Goal: Task Accomplishment & Management: Complete application form

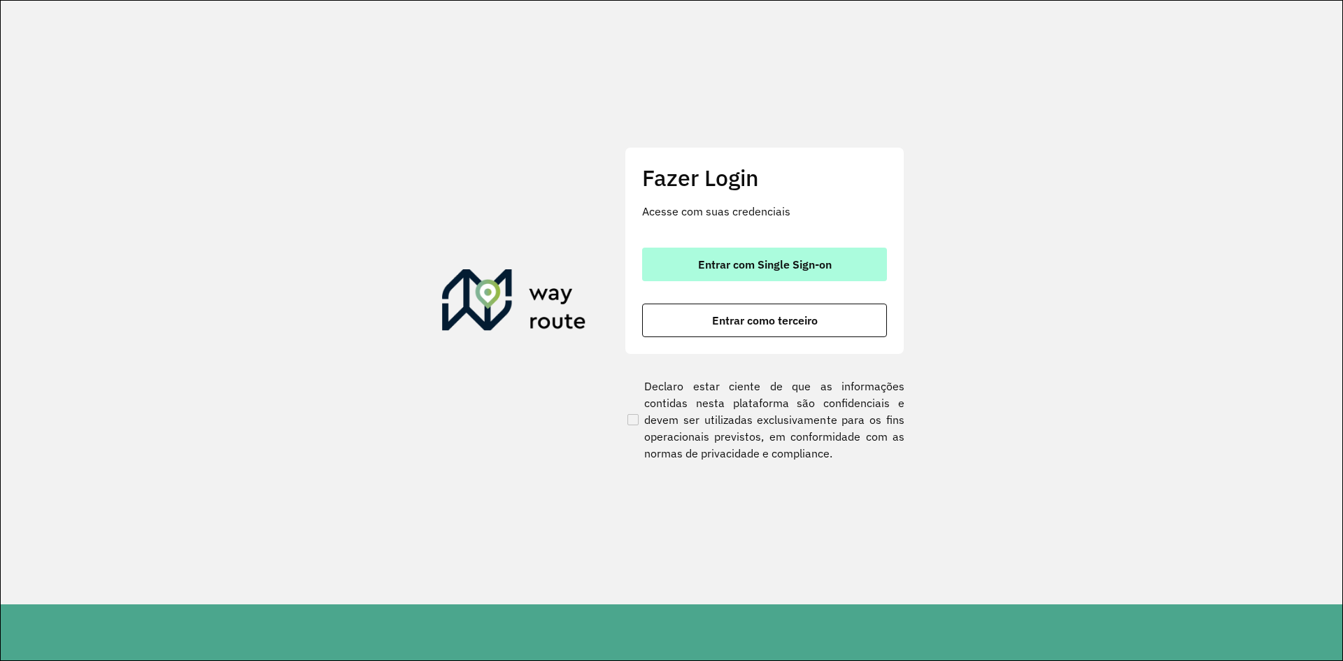
click at [671, 251] on button "Entrar com Single Sign-on" at bounding box center [764, 265] width 245 height 34
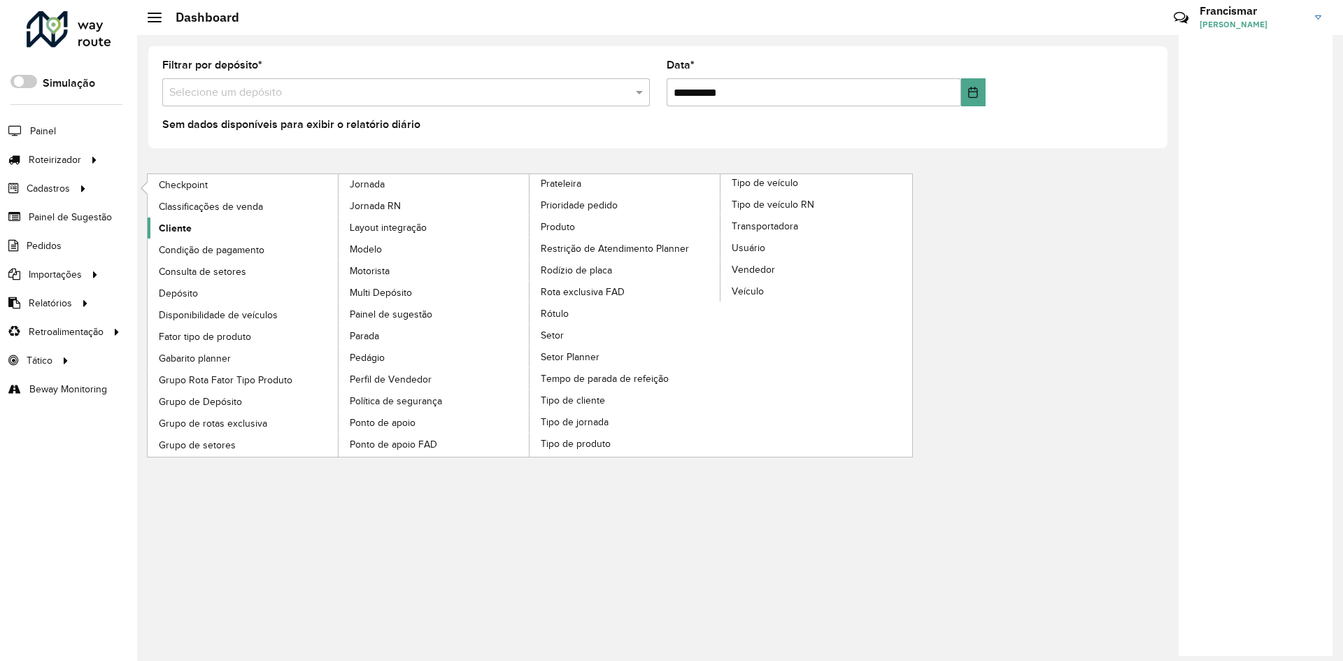
click at [184, 228] on span "Cliente" at bounding box center [175, 228] width 33 height 15
